Goal: Find specific page/section: Find specific page/section

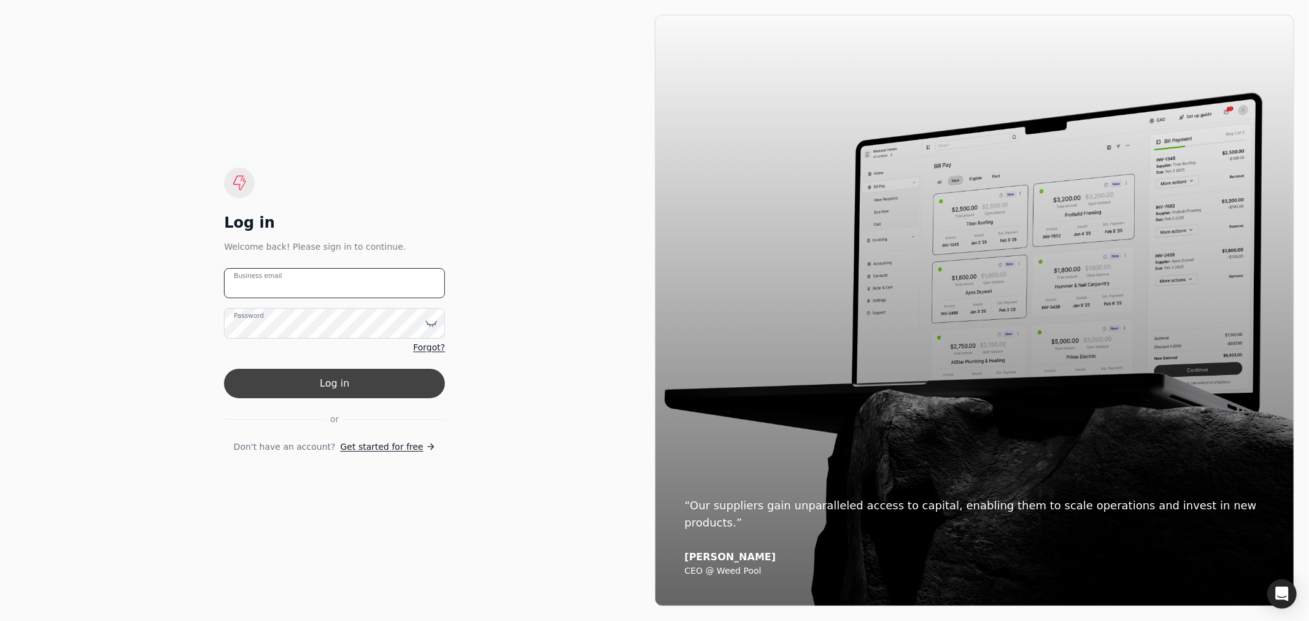
type email "[EMAIL_ADDRESS][PERSON_NAME][DOMAIN_NAME]"
click at [308, 382] on button "Log in" at bounding box center [334, 383] width 221 height 29
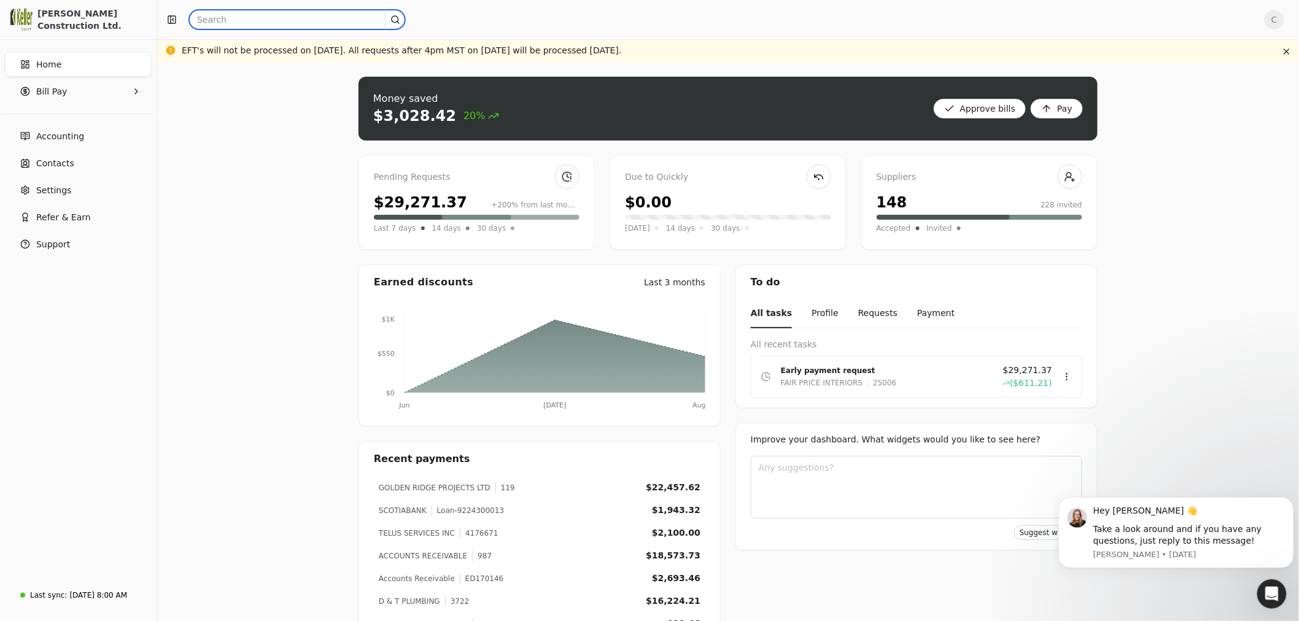
click at [261, 20] on input "text" at bounding box center [297, 20] width 216 height 20
type input "119"
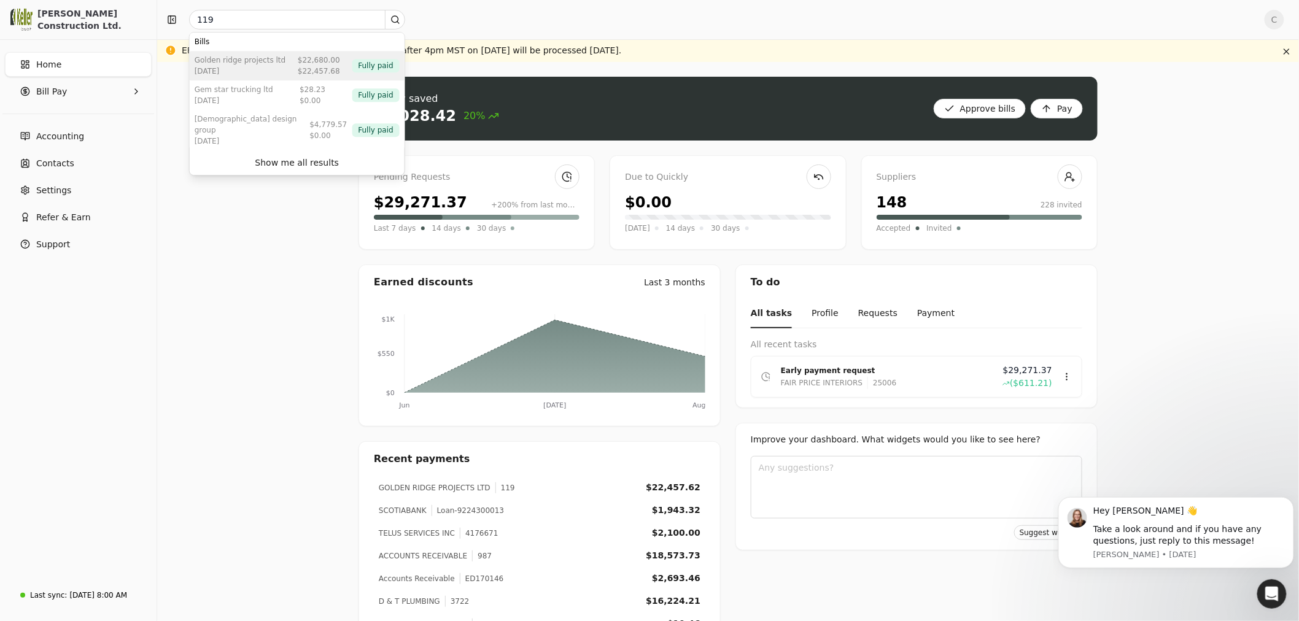
click at [271, 68] on div "[DATE]" at bounding box center [240, 71] width 91 height 11
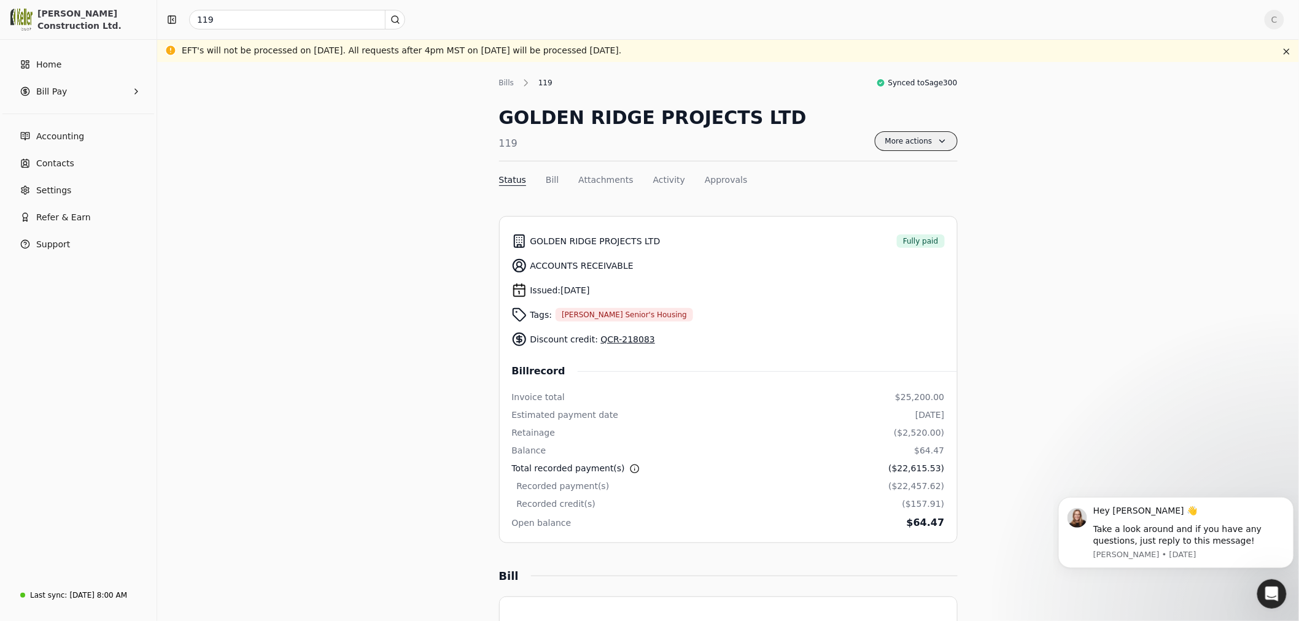
click at [906, 145] on span "More actions" at bounding box center [916, 141] width 83 height 20
click at [850, 169] on span "Export PDF" at bounding box center [851, 170] width 48 height 13
click at [758, 265] on div "ACCOUNTS RECEIVABLE" at bounding box center [728, 265] width 433 height 25
click at [548, 178] on button "Bill" at bounding box center [552, 180] width 13 height 13
click at [608, 179] on button "Attachments" at bounding box center [605, 180] width 55 height 13
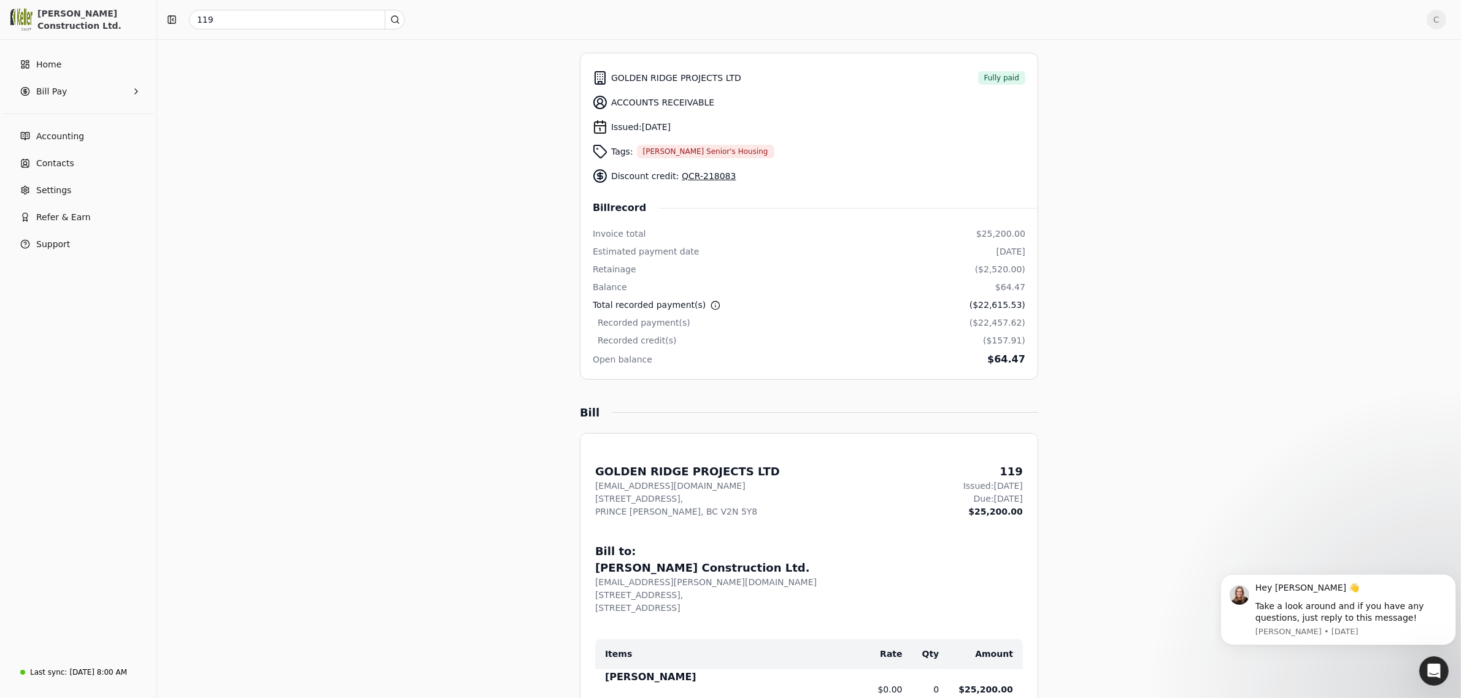
scroll to position [128, 0]
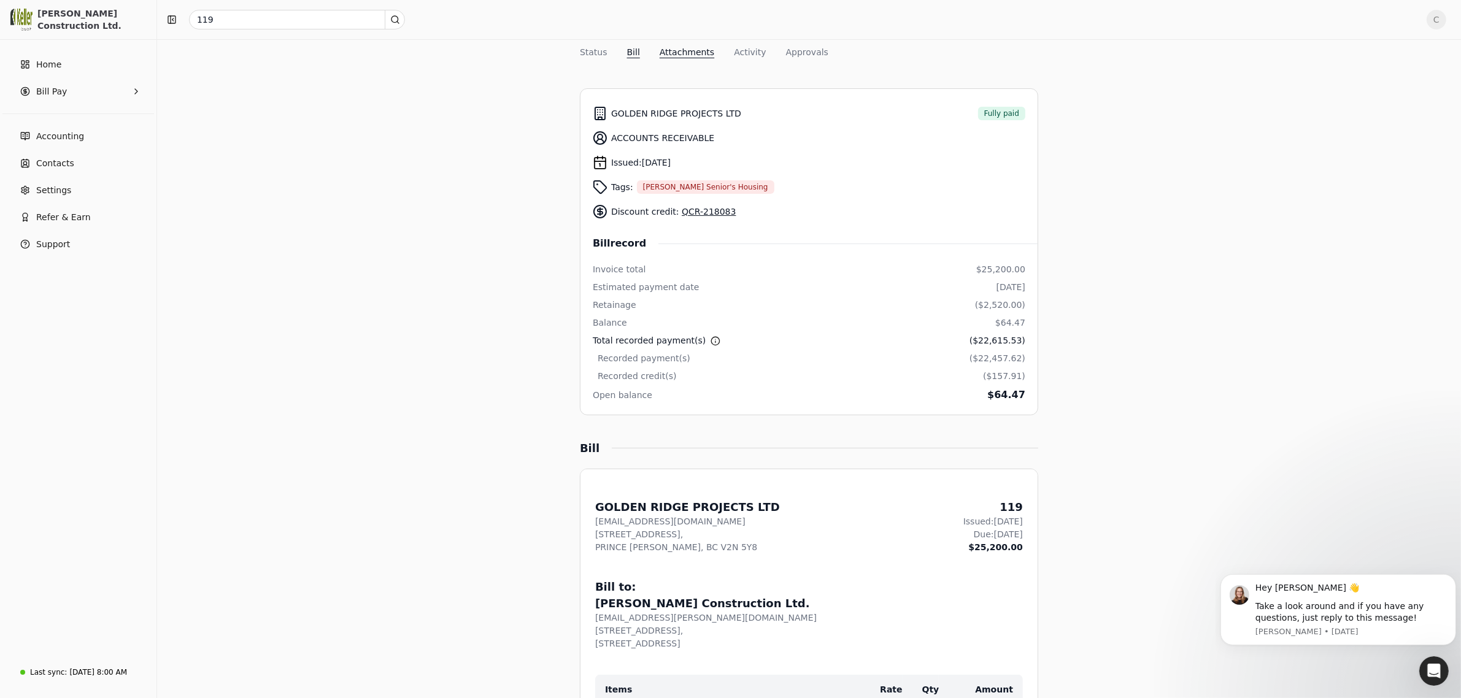
click at [630, 54] on button "Bill" at bounding box center [633, 52] width 13 height 13
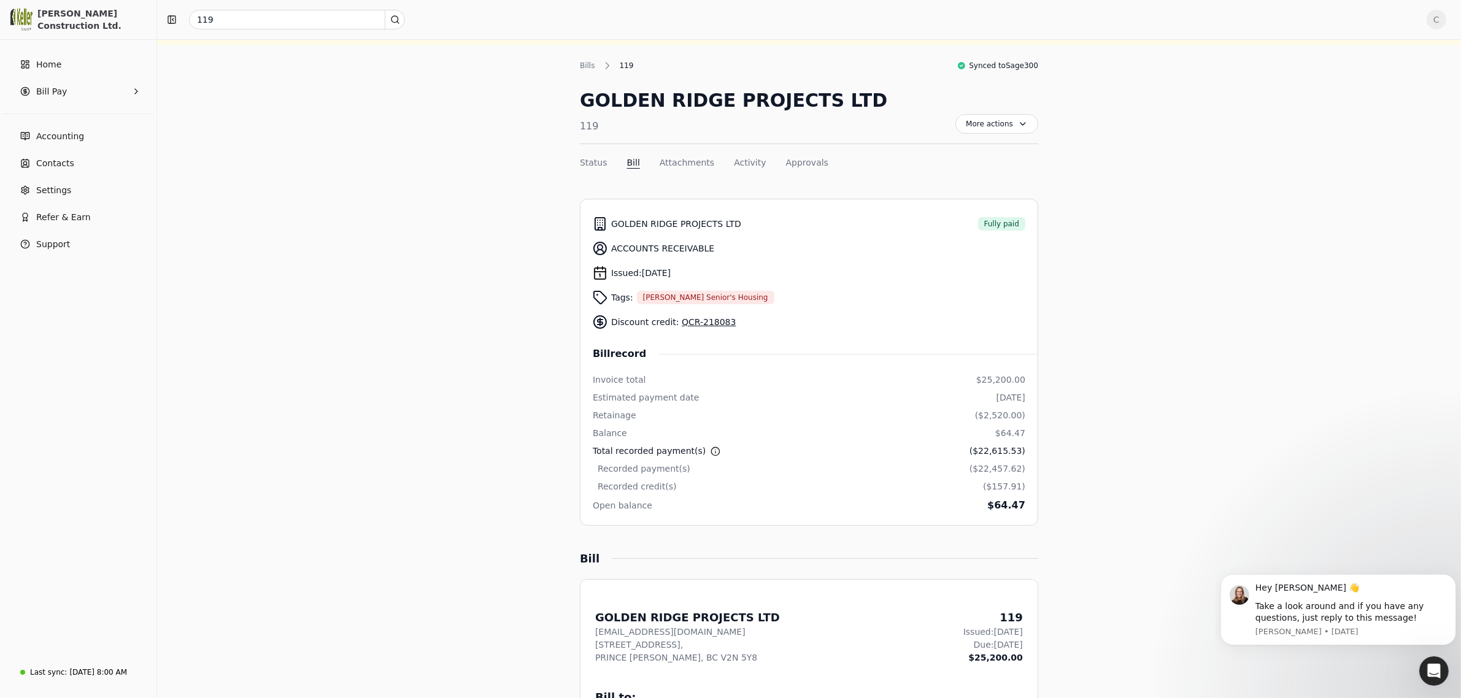
scroll to position [6, 0]
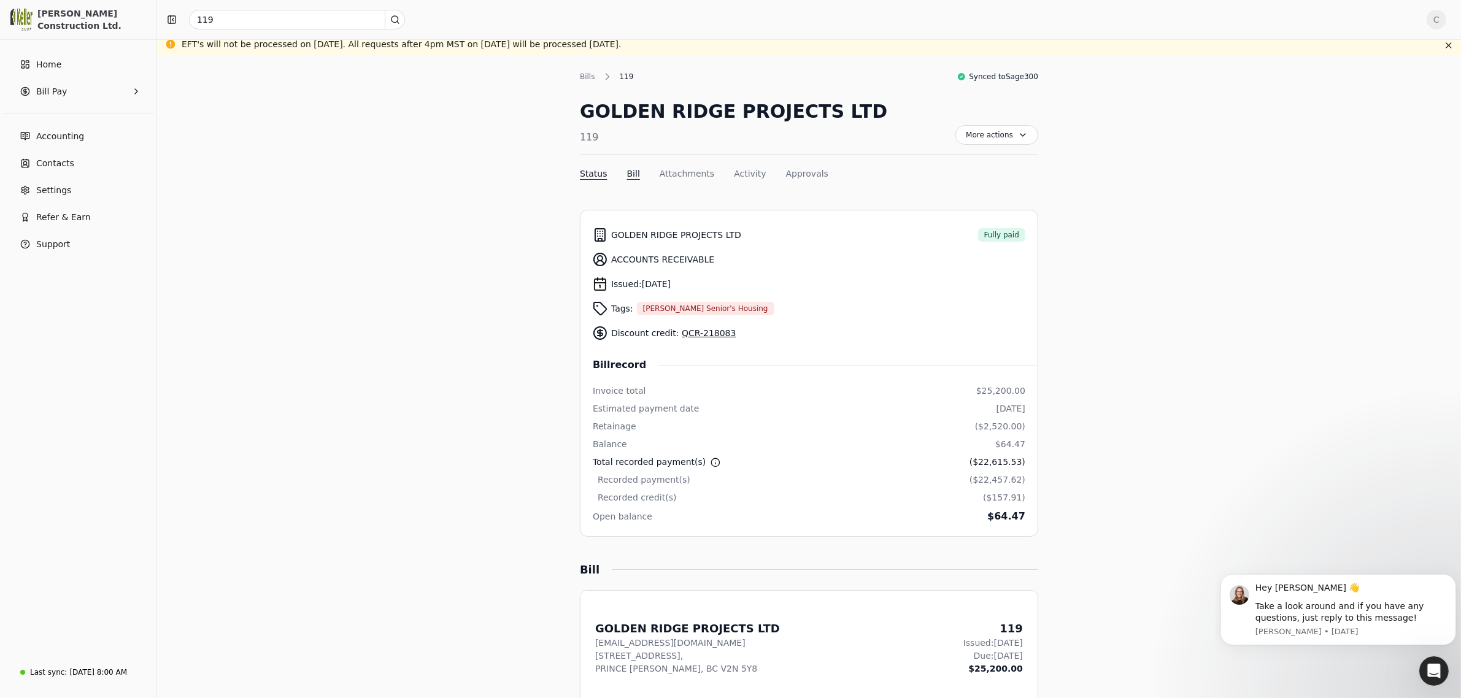
click at [588, 168] on button "Status" at bounding box center [594, 174] width 28 height 13
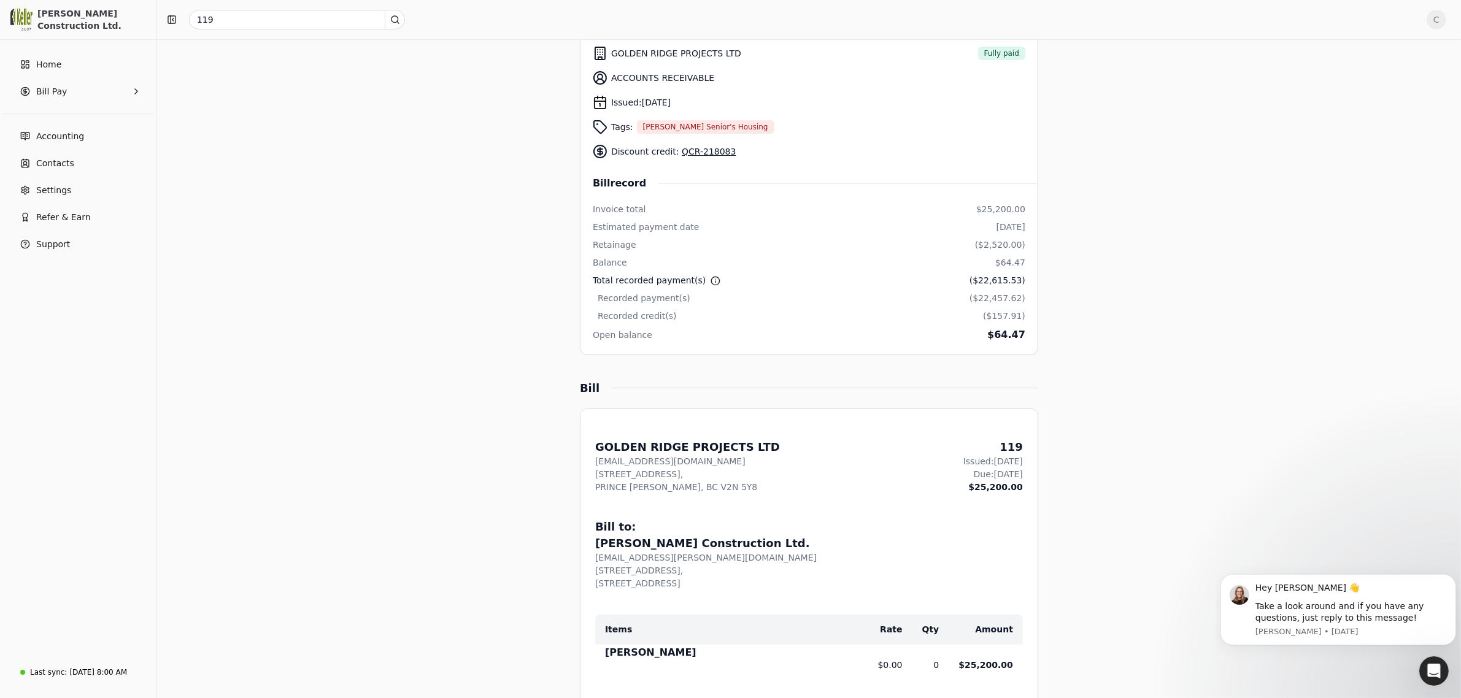
scroll to position [191, 0]
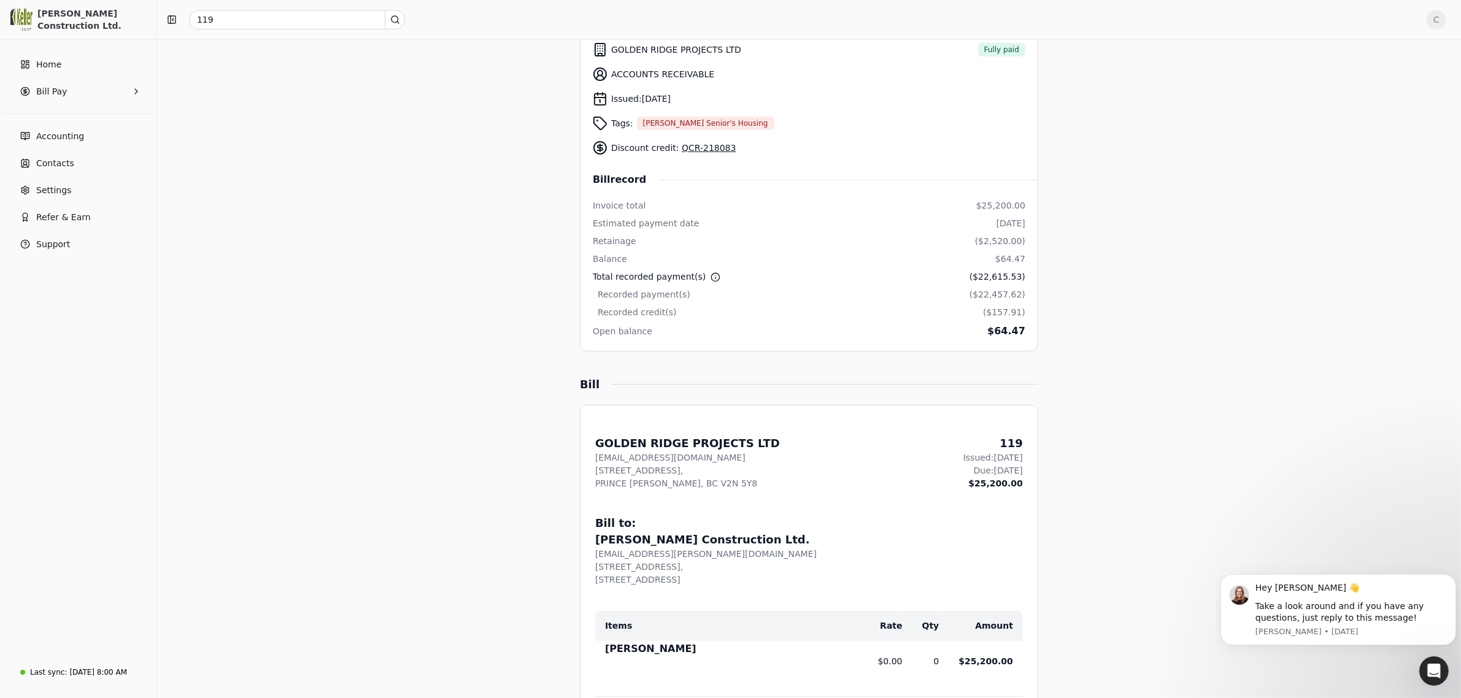
click at [695, 148] on link "QCR-218083" at bounding box center [709, 148] width 54 height 10
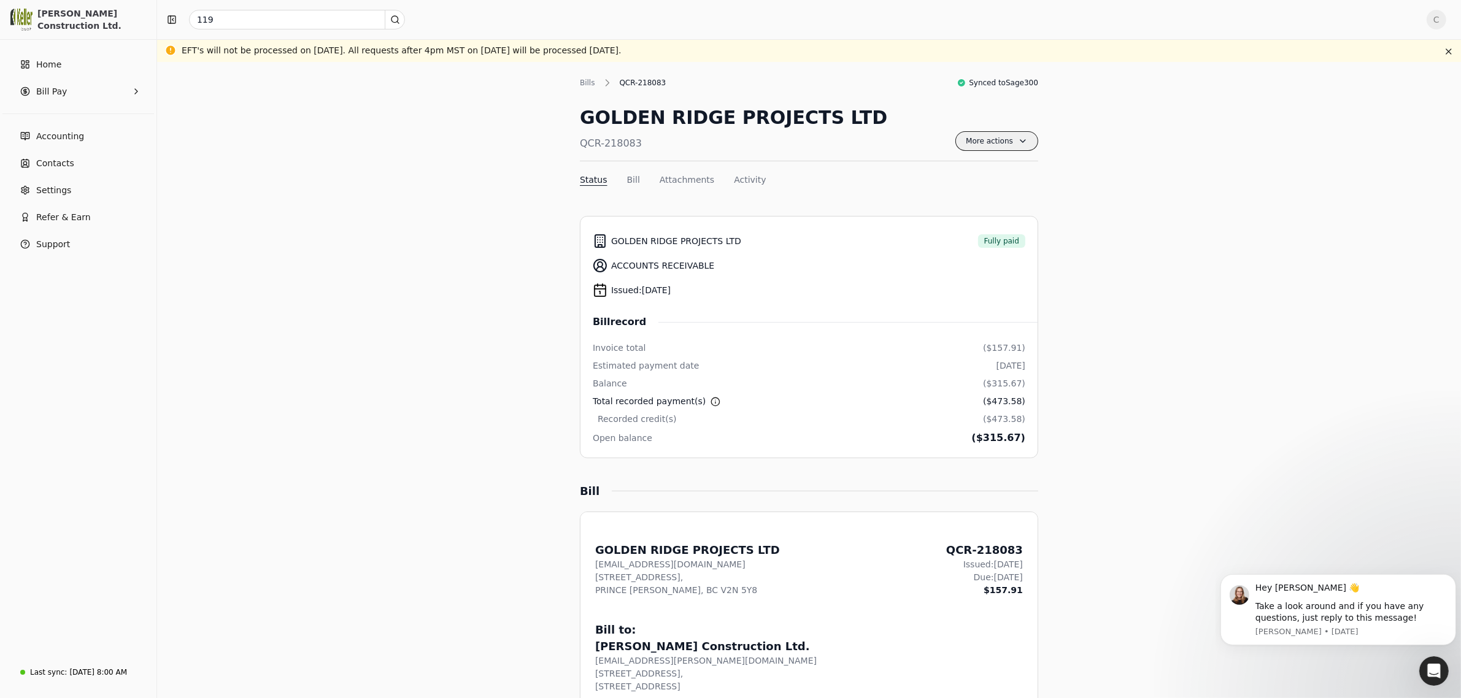
click at [983, 141] on span "More actions" at bounding box center [997, 141] width 83 height 20
click at [927, 172] on span "Export PDF" at bounding box center [933, 170] width 48 height 13
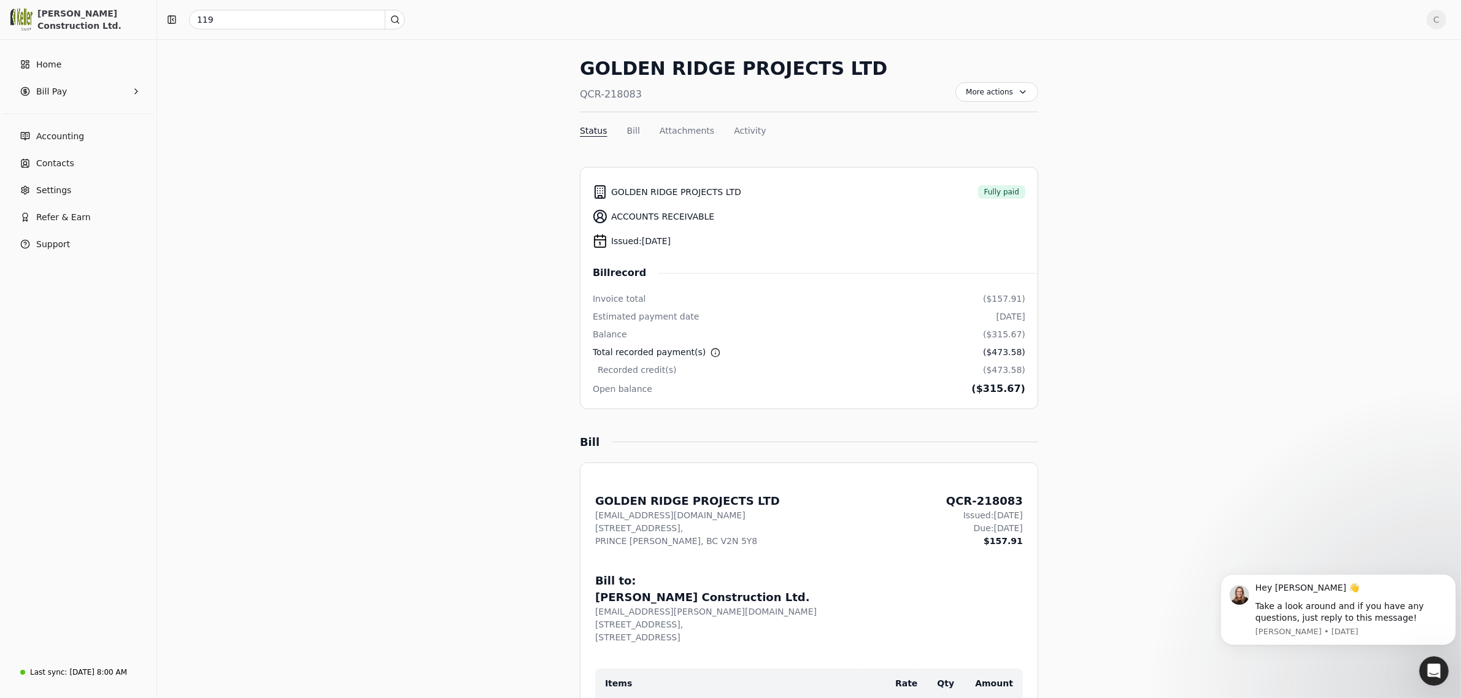
scroll to position [77, 0]
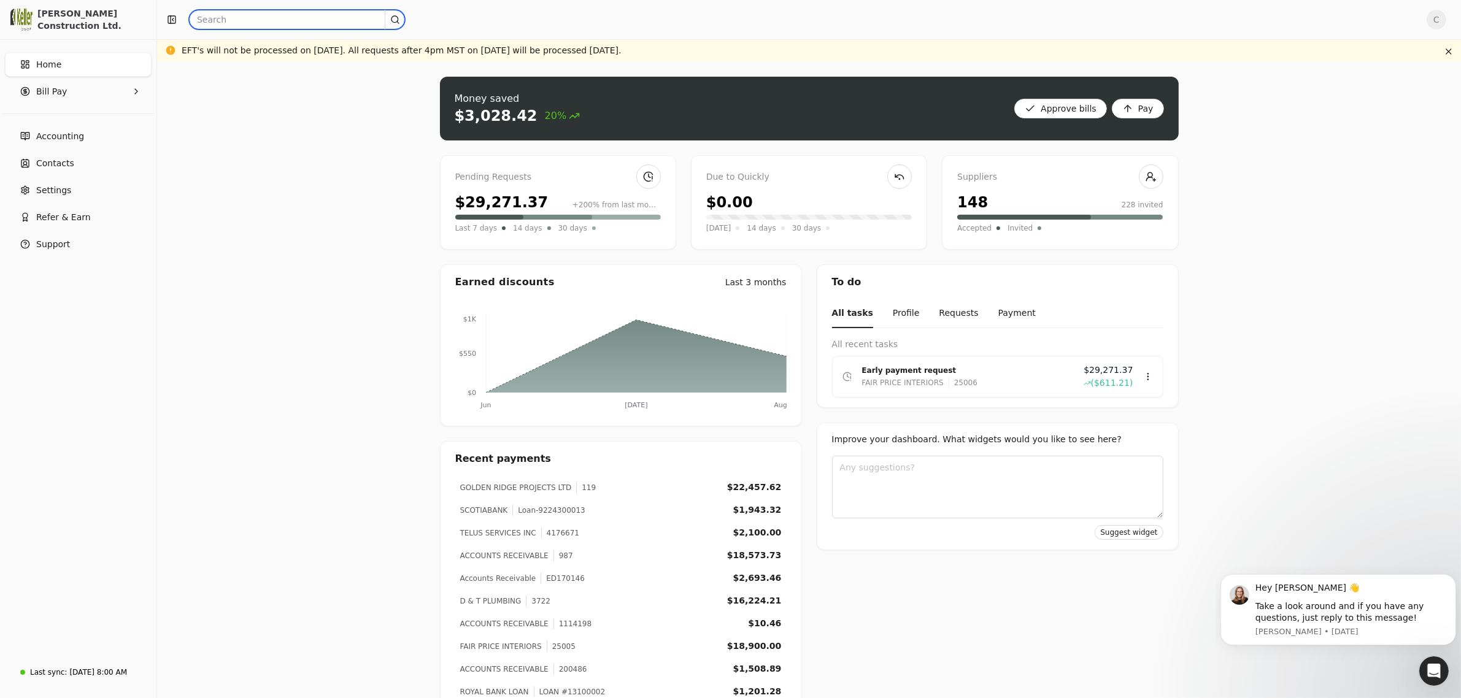
click at [244, 18] on input "text" at bounding box center [297, 20] width 216 height 20
type input "119"
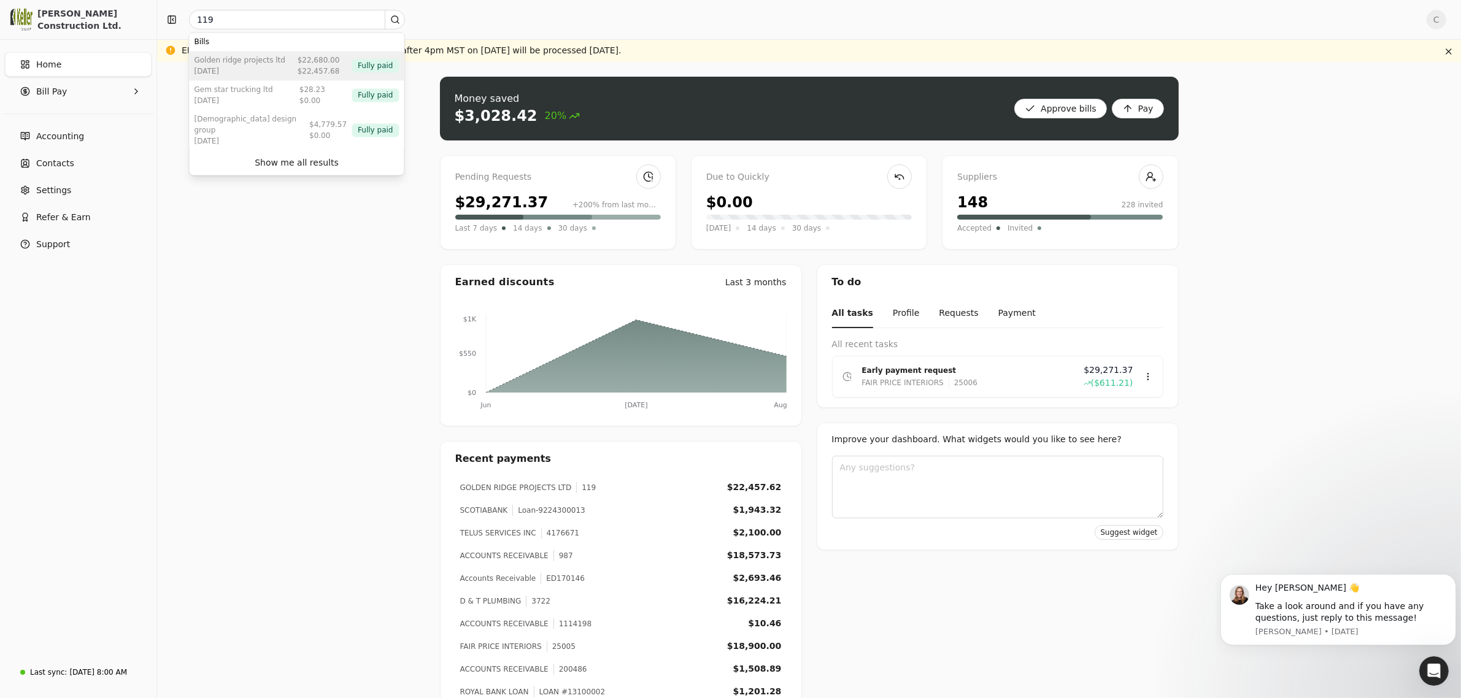
click at [224, 66] on div "[DATE]" at bounding box center [240, 71] width 91 height 11
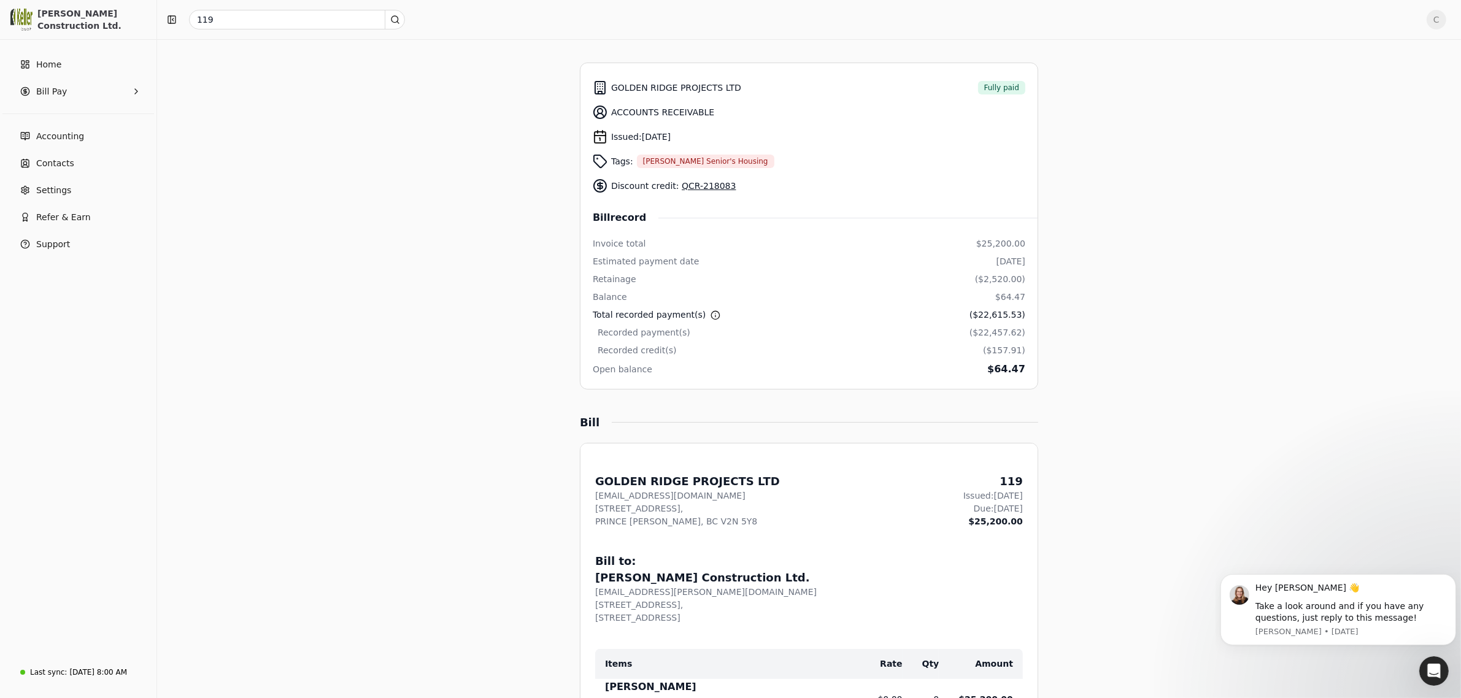
scroll to position [77, 0]
